Goal: Information Seeking & Learning: Learn about a topic

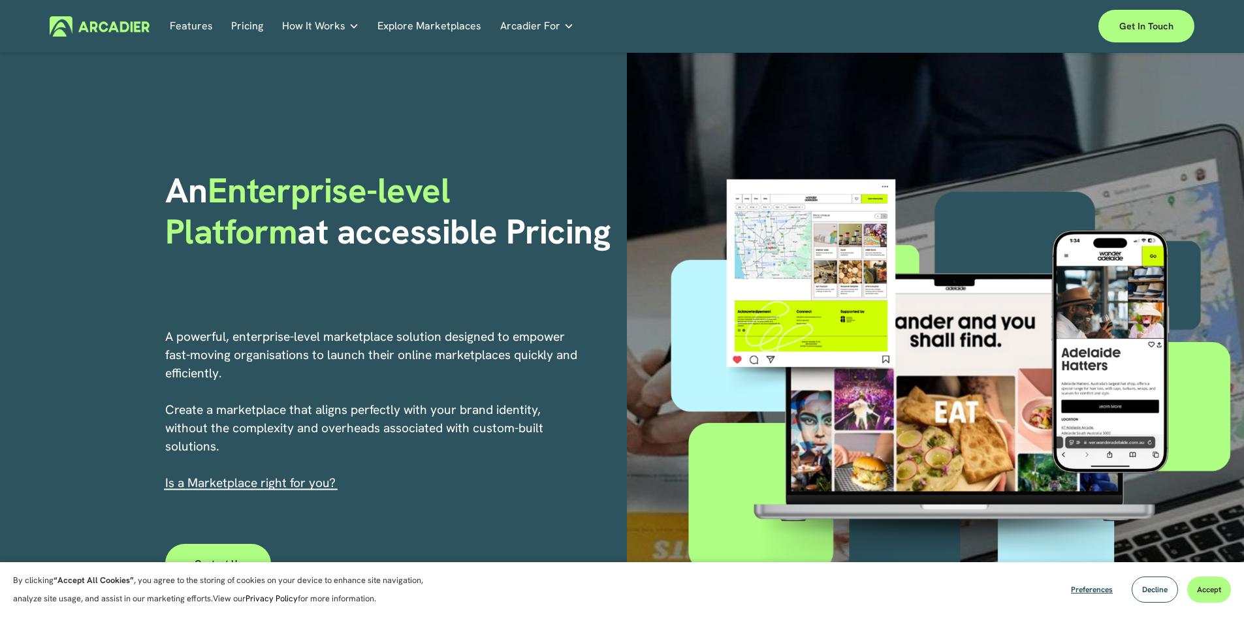
click at [247, 31] on link "Pricing" at bounding box center [247, 26] width 32 height 20
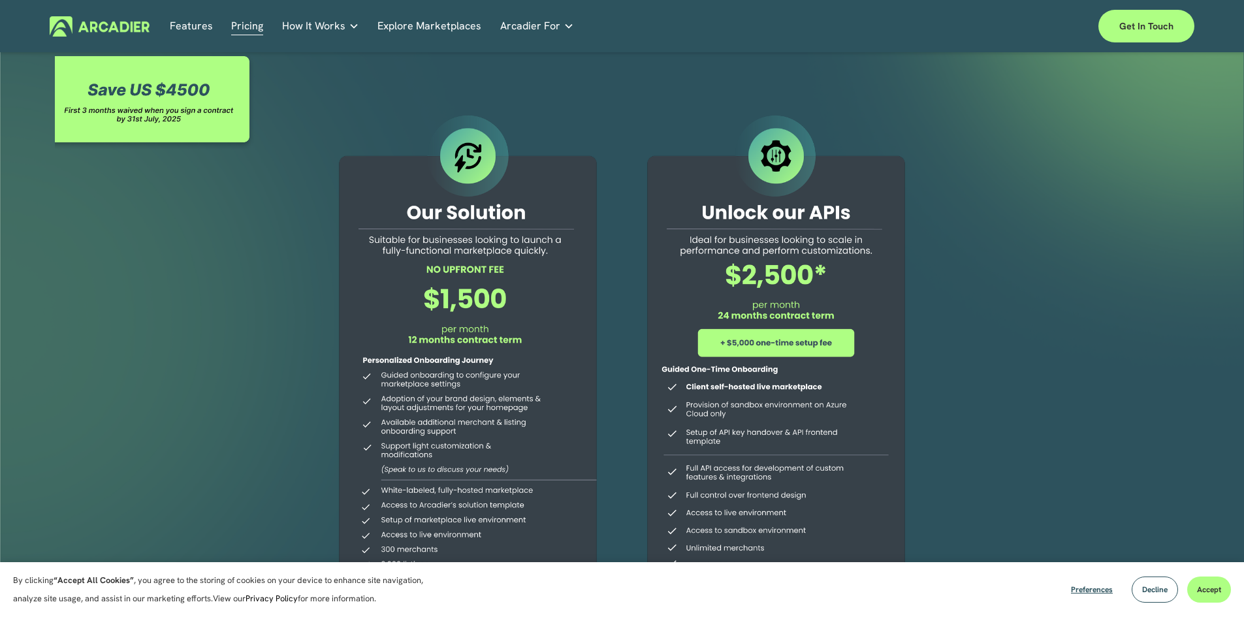
click at [81, 28] on img at bounding box center [100, 26] width 100 height 20
